Goal: Transaction & Acquisition: Purchase product/service

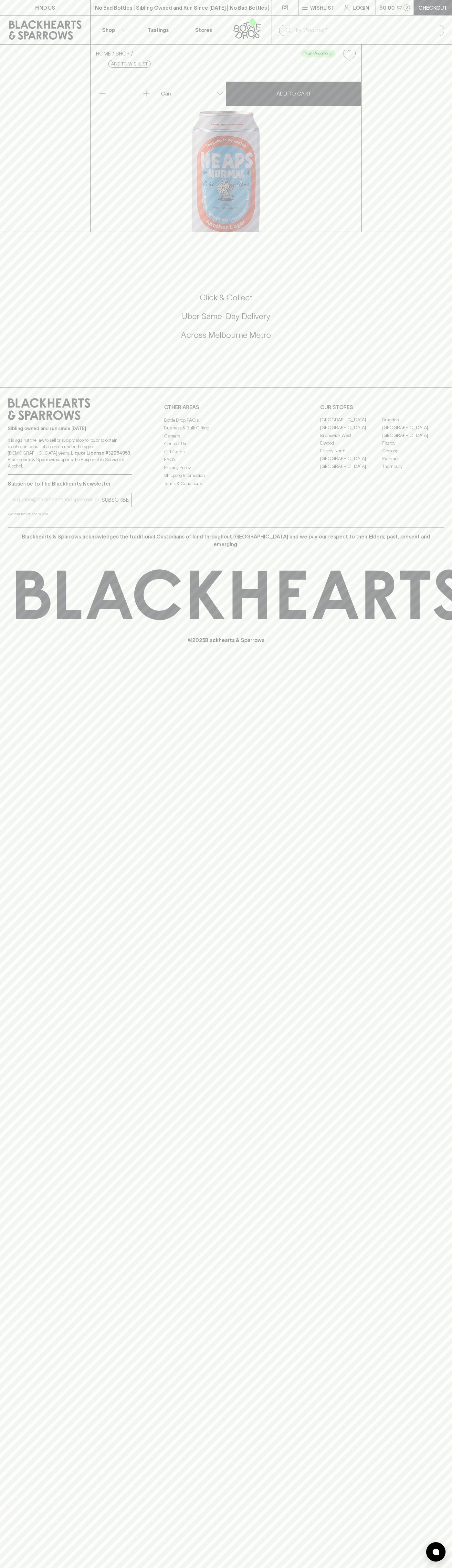
click at [74, 23] on icon at bounding box center [45, 30] width 72 height 19
click at [306, 1567] on html "FIND US | No Bad Bottles | Sibling Owned and Run Since 2006 | No Bad Bottles | …" at bounding box center [226, 784] width 452 height 1568
